Goal: Information Seeking & Learning: Learn about a topic

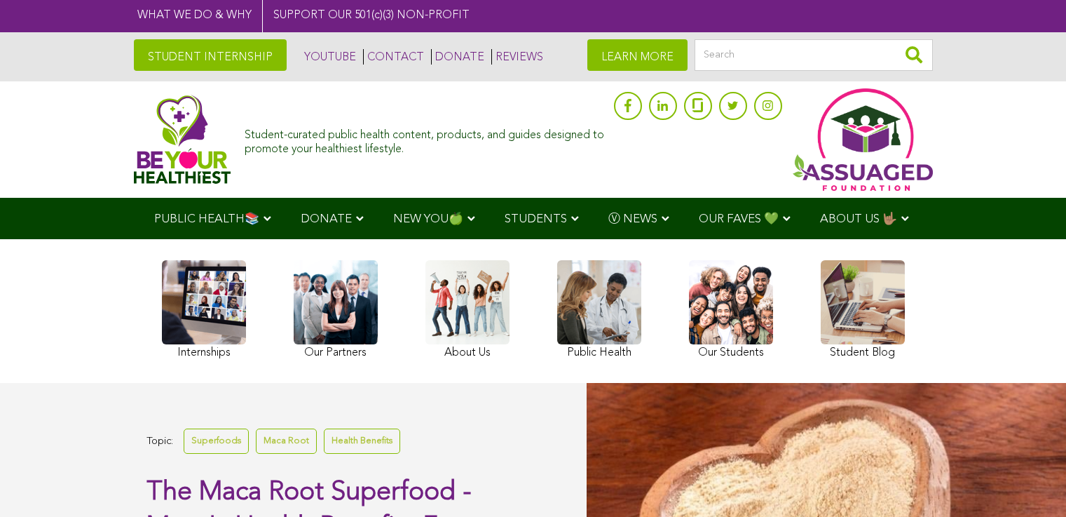
click at [821, 357] on link at bounding box center [863, 311] width 84 height 102
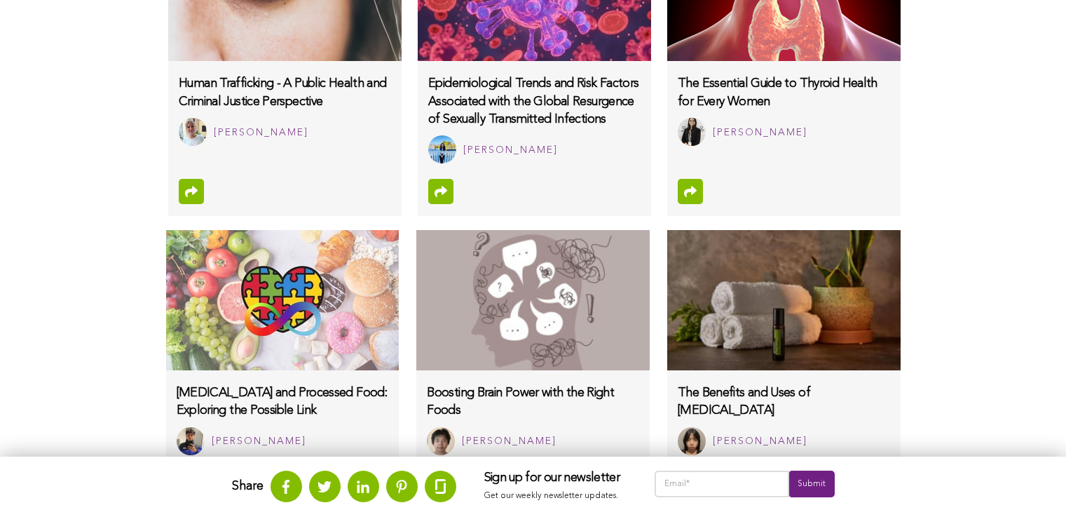
scroll to position [1370, 0]
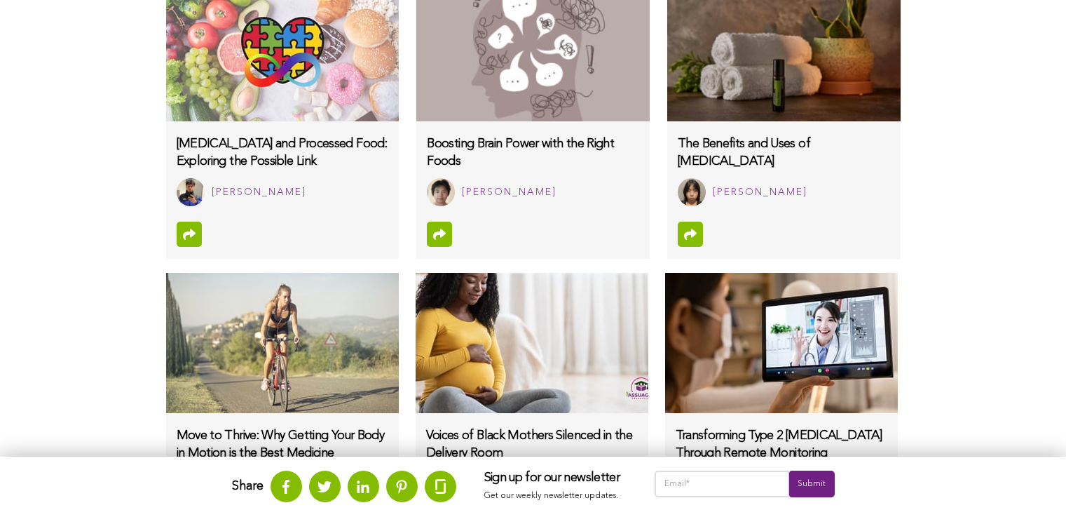
click at [416, 319] on img at bounding box center [532, 343] width 233 height 140
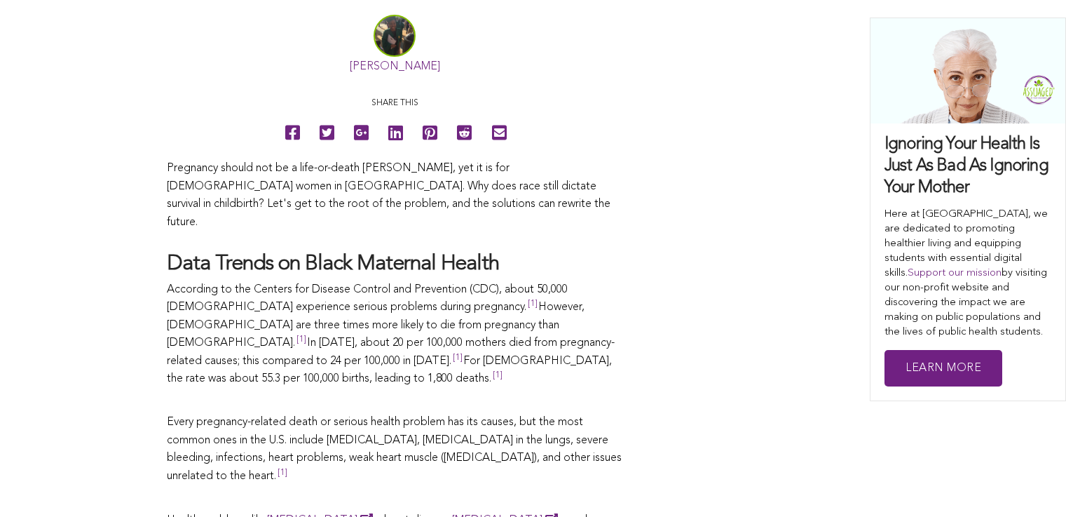
scroll to position [911, 0]
